Goal: Task Accomplishment & Management: Manage account settings

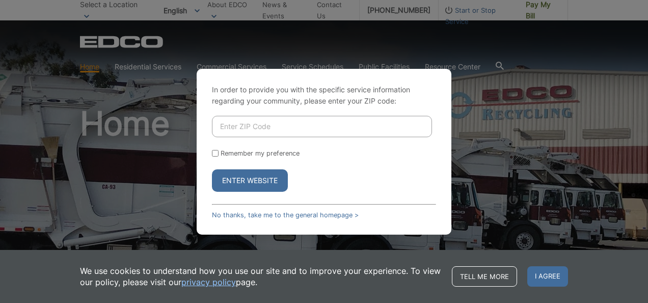
click at [245, 129] on input "Enter ZIP Code" at bounding box center [322, 126] width 220 height 21
type input "92028"
click at [233, 181] on button "Enter Website" at bounding box center [250, 180] width 76 height 22
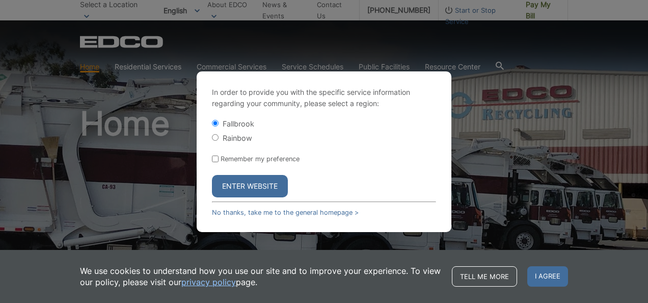
click at [246, 181] on button "Enter Website" at bounding box center [250, 186] width 76 height 22
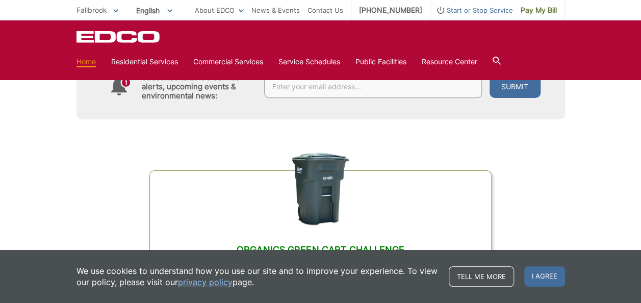
scroll to position [339, 0]
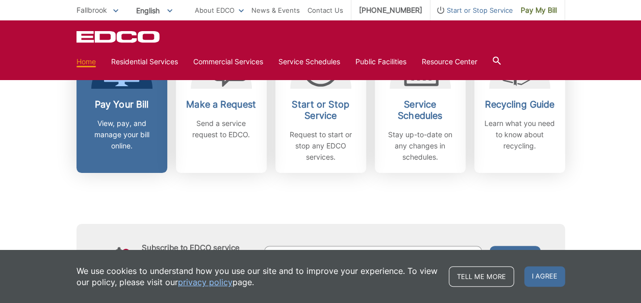
click at [132, 120] on p "View, pay, and manage your bill online." at bounding box center [121, 135] width 75 height 34
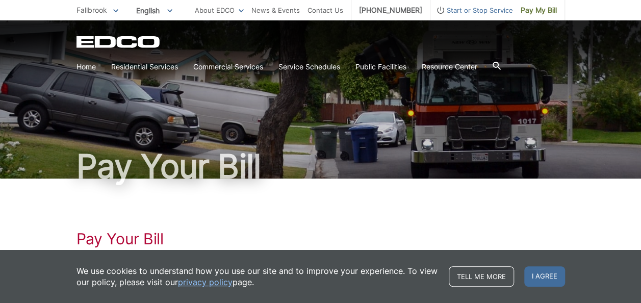
scroll to position [170, 0]
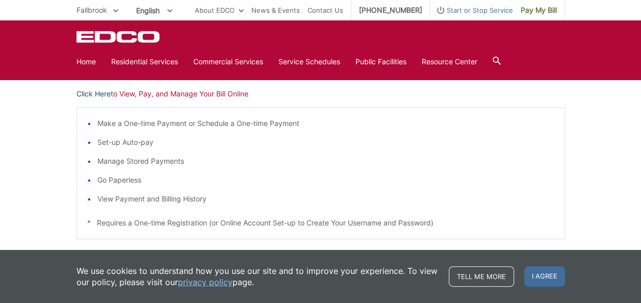
click at [102, 97] on link "Click Here" at bounding box center [93, 93] width 34 height 11
